Goal: Task Accomplishment & Management: Use online tool/utility

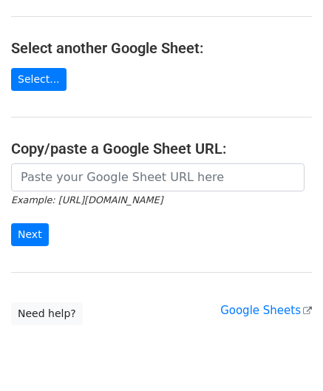
scroll to position [148, 0]
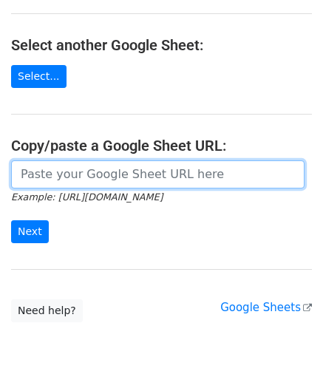
click at [59, 168] on input "url" at bounding box center [158, 174] width 294 height 28
paste input "[URL][DOMAIN_NAME]"
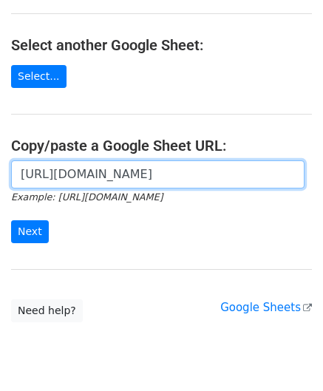
scroll to position [0, 314]
type input "[URL][DOMAIN_NAME]"
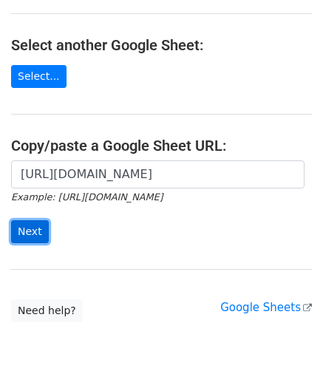
scroll to position [0, 0]
click at [38, 230] on input "Next" at bounding box center [30, 231] width 38 height 23
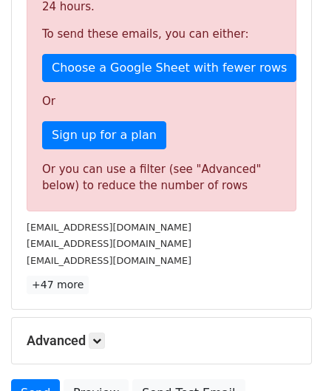
scroll to position [420, 0]
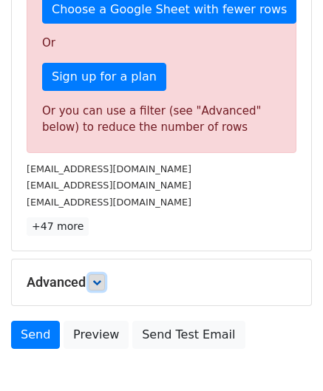
click at [101, 280] on icon at bounding box center [96, 282] width 9 height 9
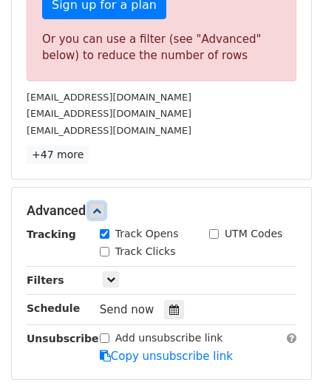
scroll to position [494, 0]
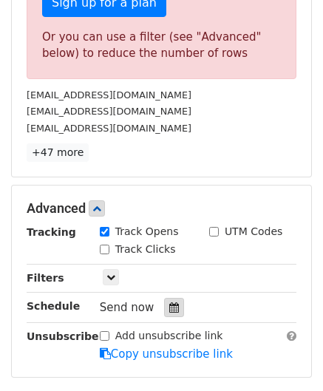
click at [172, 299] on div at bounding box center [174, 307] width 20 height 19
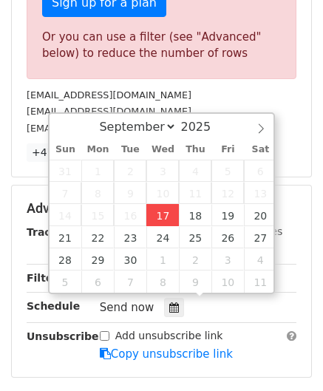
type input "2025-09-17 12:00"
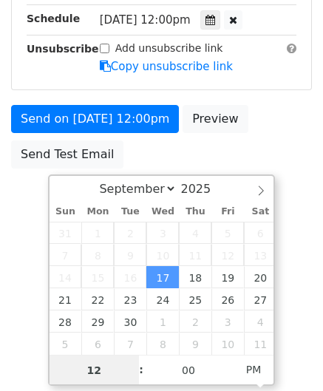
paste input "3"
type input "3"
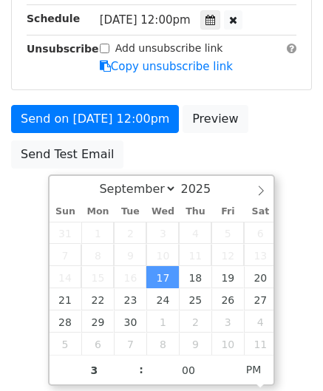
type input "2025-09-17 15:00"
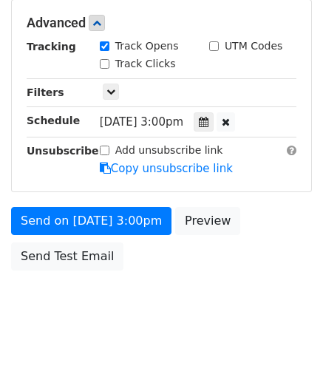
scroll to position [678, 0]
